Goal: Task Accomplishment & Management: Manage account settings

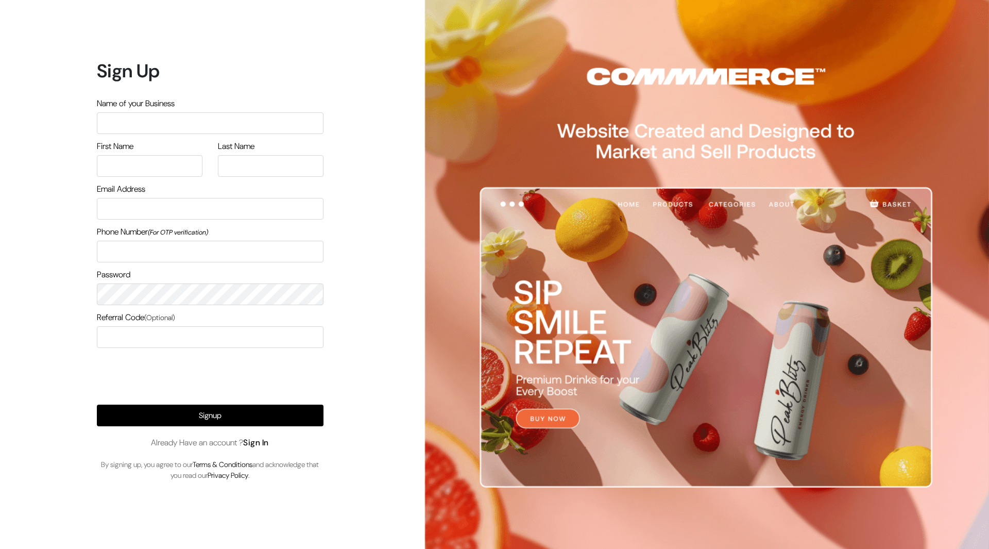
click at [269, 442] on link "Sign In" at bounding box center [256, 442] width 26 height 11
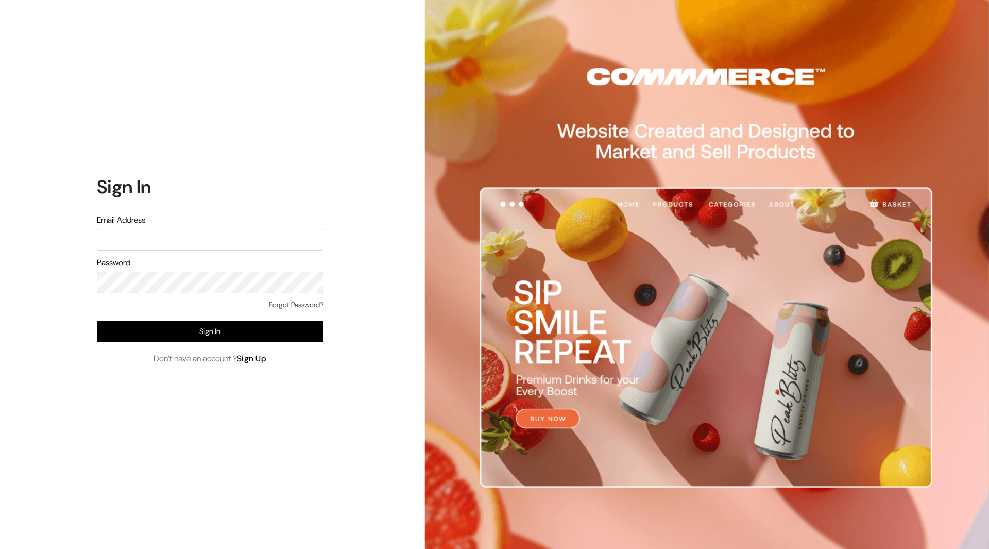
click at [238, 240] on input "text" at bounding box center [210, 240] width 227 height 22
type input "mayank@commmerce.com"
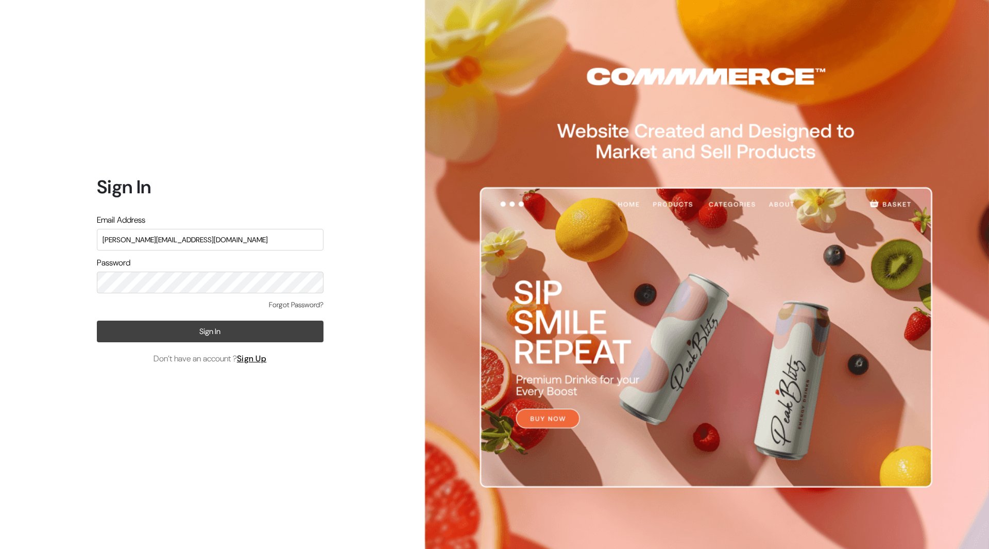
click at [226, 336] on button "Sign In" at bounding box center [210, 332] width 227 height 22
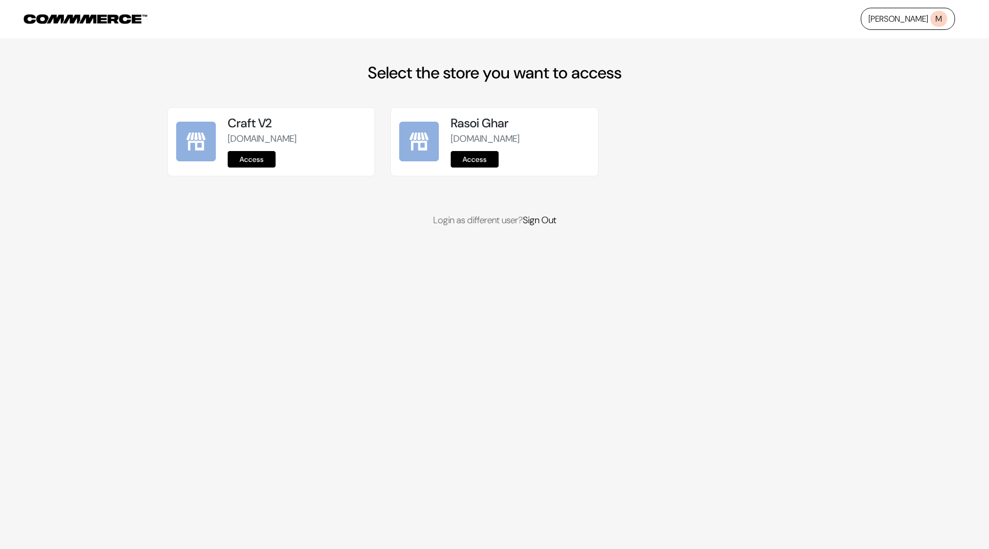
click at [257, 164] on link "Access" at bounding box center [252, 159] width 48 height 16
